Goal: Task Accomplishment & Management: Manage account settings

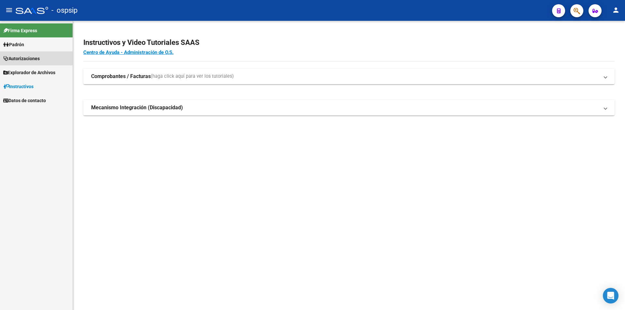
click at [33, 59] on span "Autorizaciones" at bounding box center [21, 58] width 36 height 7
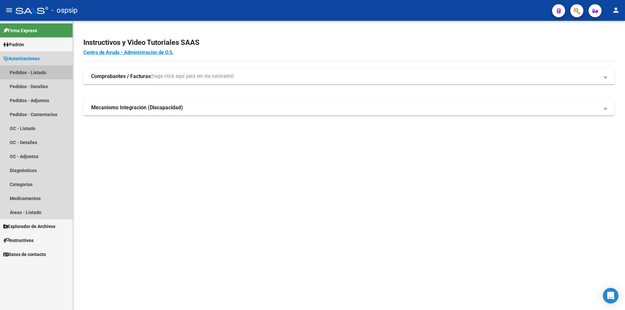
click at [40, 71] on link "Pedidos - Listado" at bounding box center [36, 72] width 73 height 14
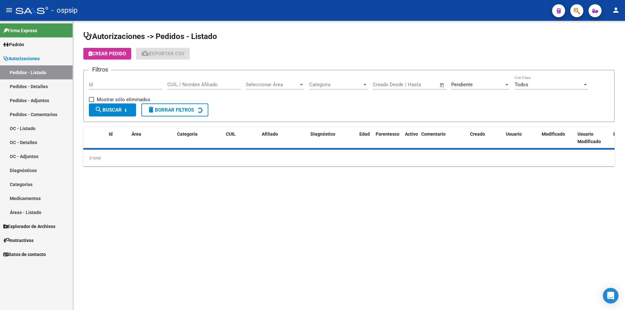
click at [469, 87] on span "Pendiente" at bounding box center [461, 85] width 21 height 6
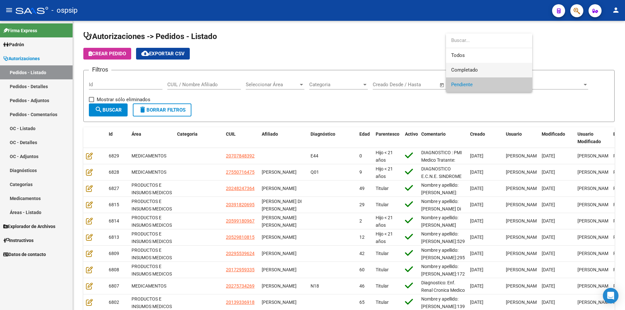
click at [466, 73] on span "Completado" at bounding box center [489, 70] width 76 height 15
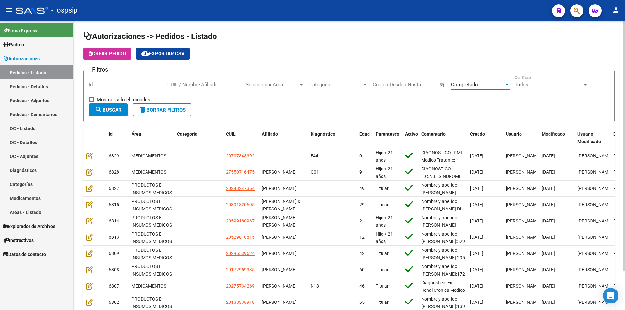
click at [123, 107] on button "search Buscar" at bounding box center [108, 109] width 39 height 13
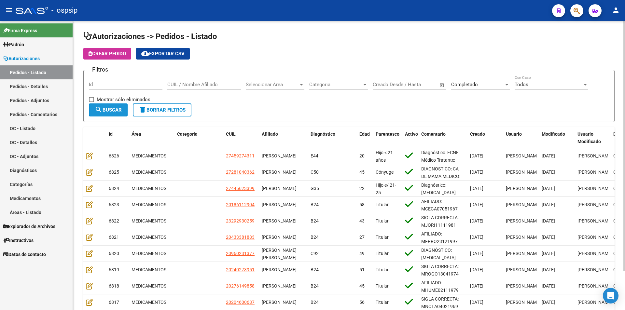
click at [126, 109] on button "search Buscar" at bounding box center [108, 109] width 39 height 13
click at [159, 55] on span "cloud_download Exportar CSV" at bounding box center [162, 54] width 43 height 6
click at [34, 81] on link "Pedidos - Detalles" at bounding box center [36, 86] width 73 height 14
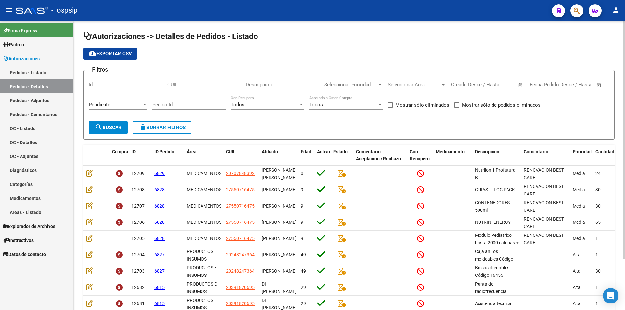
click at [123, 106] on div "Pendiente" at bounding box center [115, 105] width 53 height 6
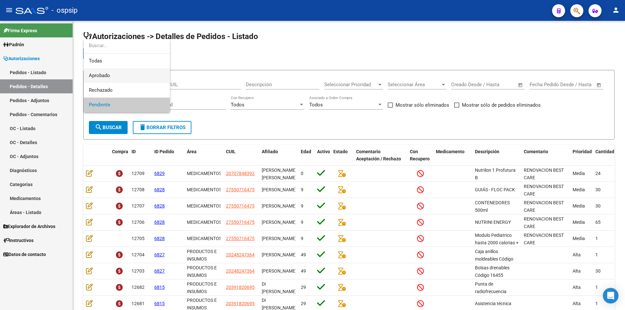
click at [122, 76] on span "Aprobado" at bounding box center [127, 75] width 76 height 15
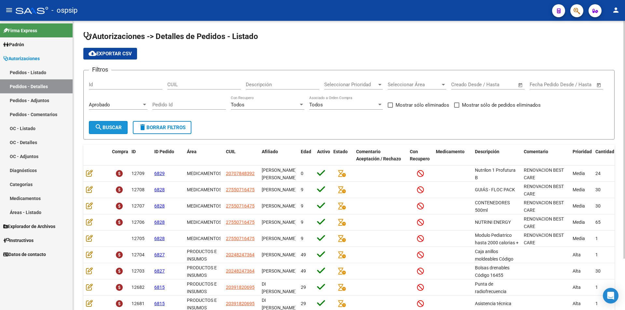
click at [111, 125] on span "search Buscar" at bounding box center [108, 128] width 27 height 6
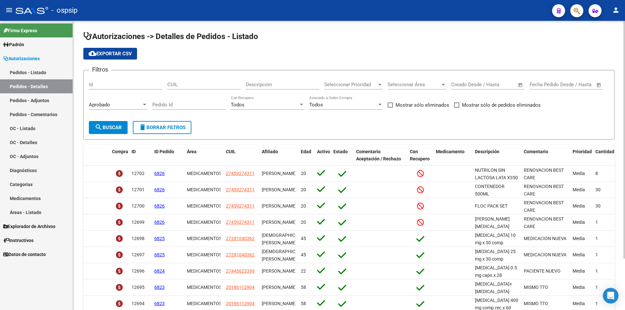
click at [112, 129] on span "search Buscar" at bounding box center [108, 128] width 27 height 6
click at [116, 53] on span "cloud_download Exportar CSV" at bounding box center [110, 54] width 43 height 6
